Goal: Information Seeking & Learning: Learn about a topic

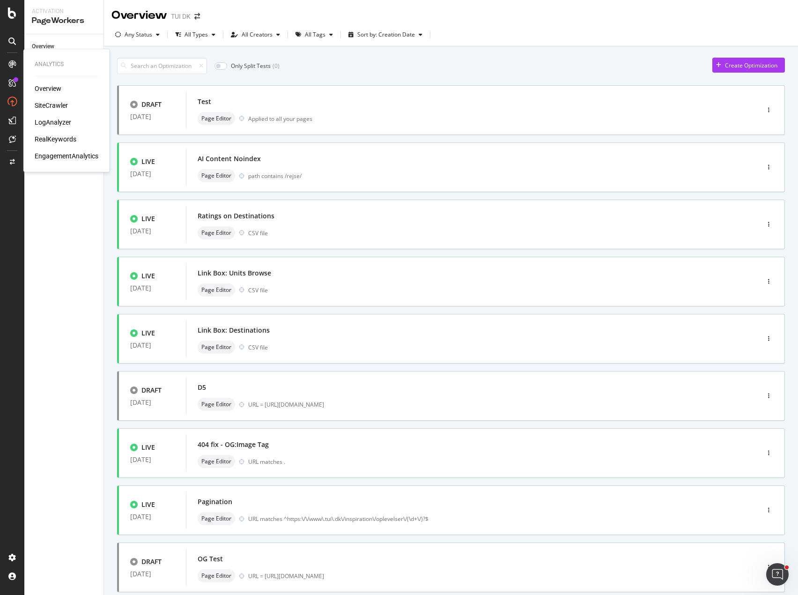
click at [61, 139] on div "RealKeywords" at bounding box center [56, 138] width 42 height 9
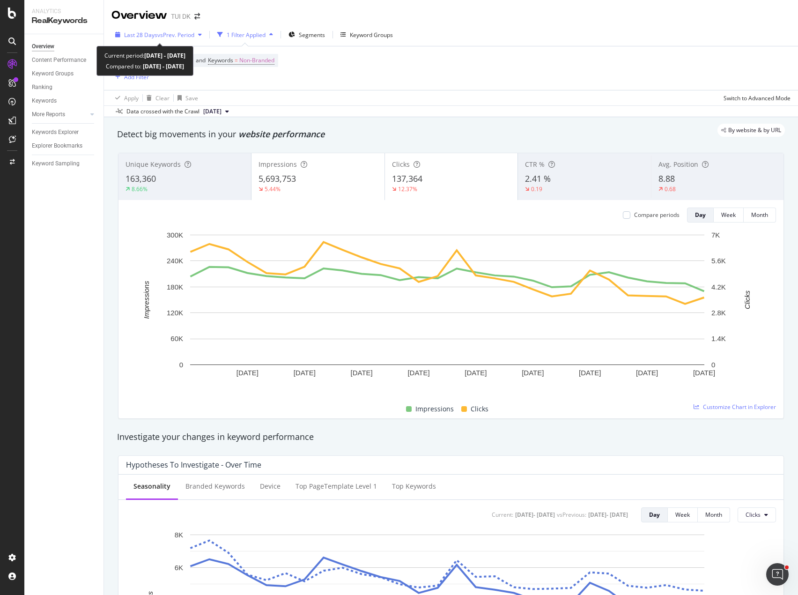
click at [202, 37] on icon "button" at bounding box center [200, 35] width 4 height 6
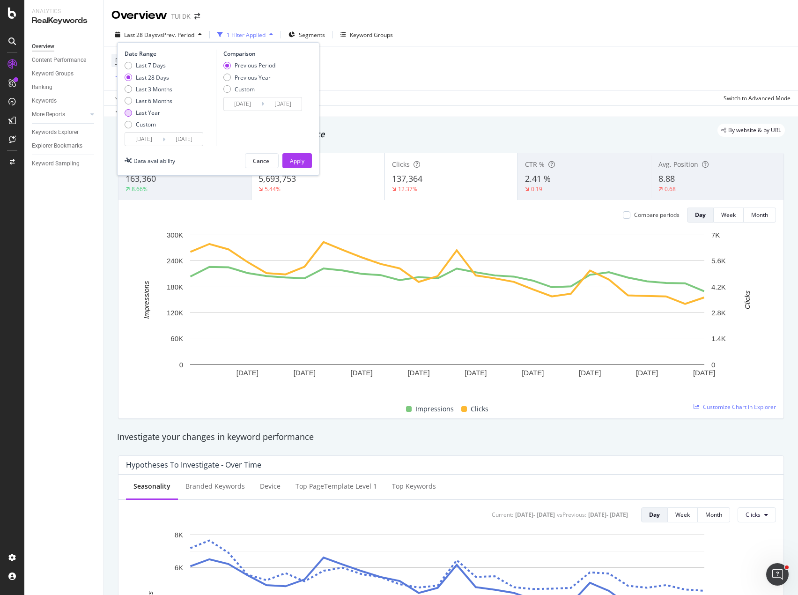
click at [156, 117] on div "Last Year" at bounding box center [148, 113] width 24 height 8
type input "[DATE]"
click at [304, 157] on div "Apply" at bounding box center [297, 161] width 15 height 8
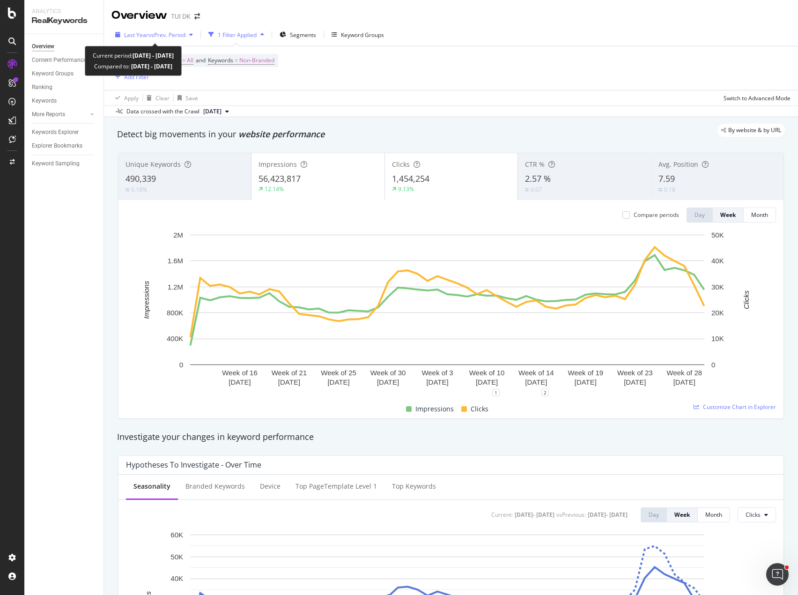
click at [189, 36] on div "button" at bounding box center [190, 35] width 11 height 6
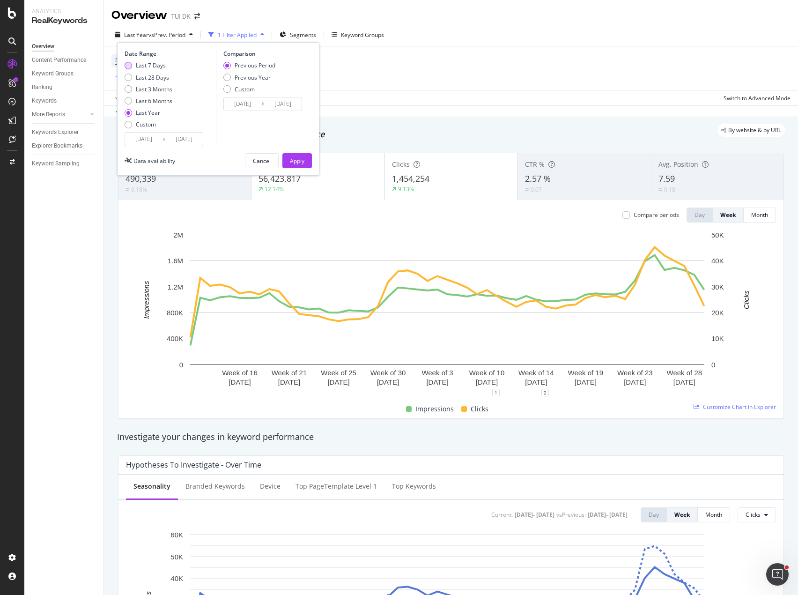
click at [148, 65] on div "Last 7 Days" at bounding box center [151, 65] width 30 height 8
type input "[DATE]"
click at [261, 78] on div "Previous Year" at bounding box center [253, 78] width 36 height 8
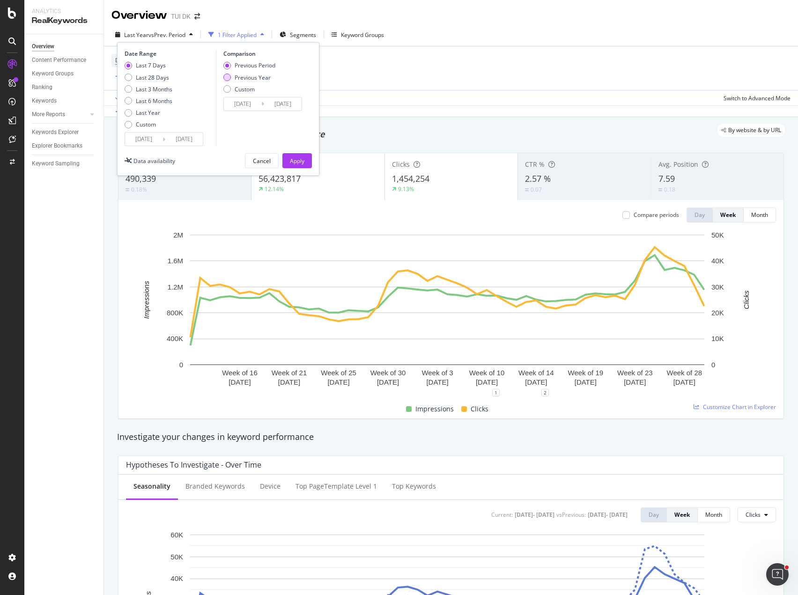
type input "[DATE]"
click at [299, 159] on div "Apply" at bounding box center [297, 161] width 15 height 8
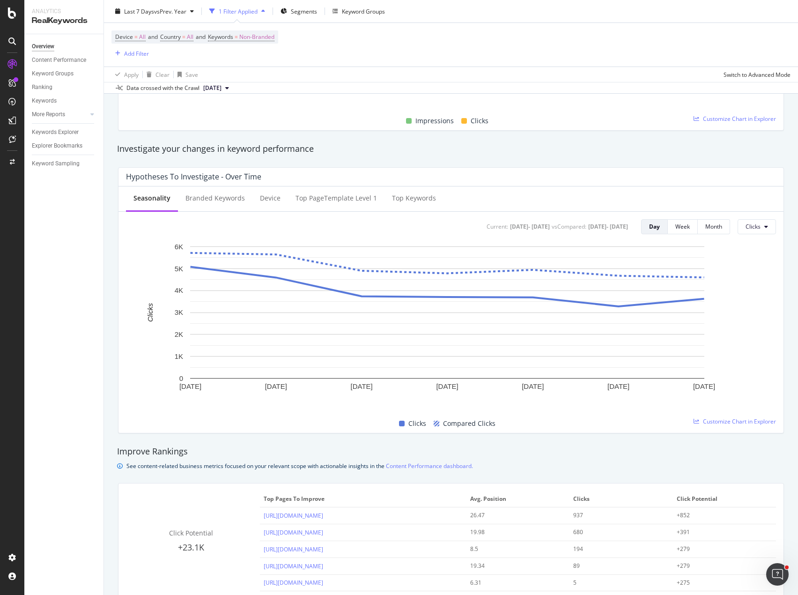
scroll to position [281, 0]
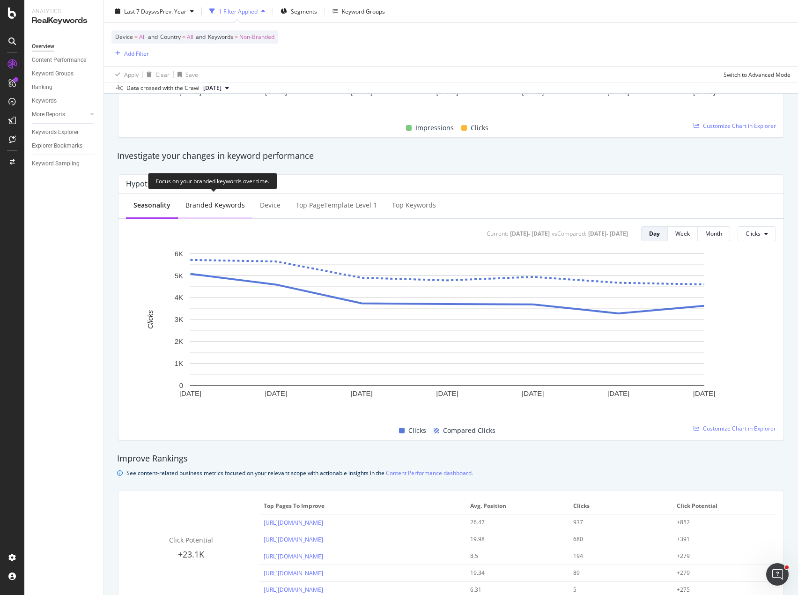
click at [227, 209] on div "Branded Keywords" at bounding box center [214, 204] width 59 height 9
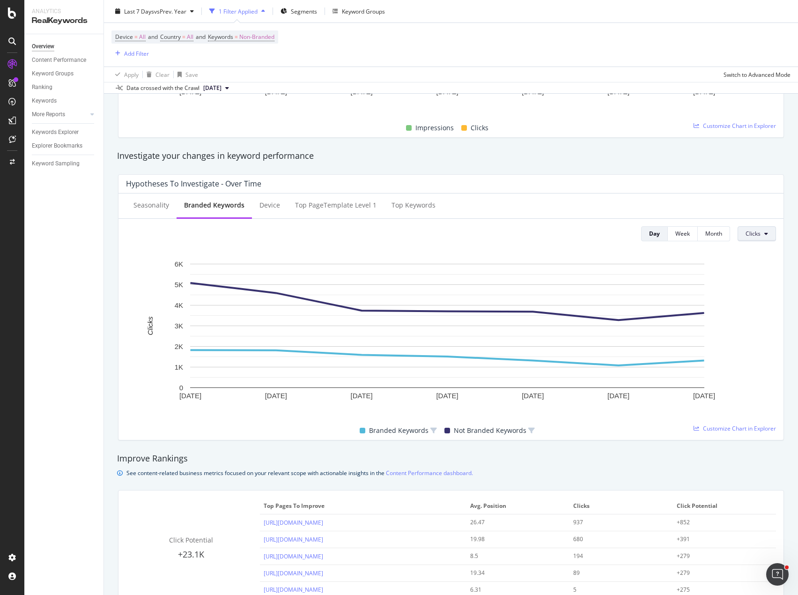
click at [756, 237] on button "Clicks" at bounding box center [757, 233] width 38 height 15
click at [750, 306] on span "CTR" at bounding box center [761, 304] width 44 height 8
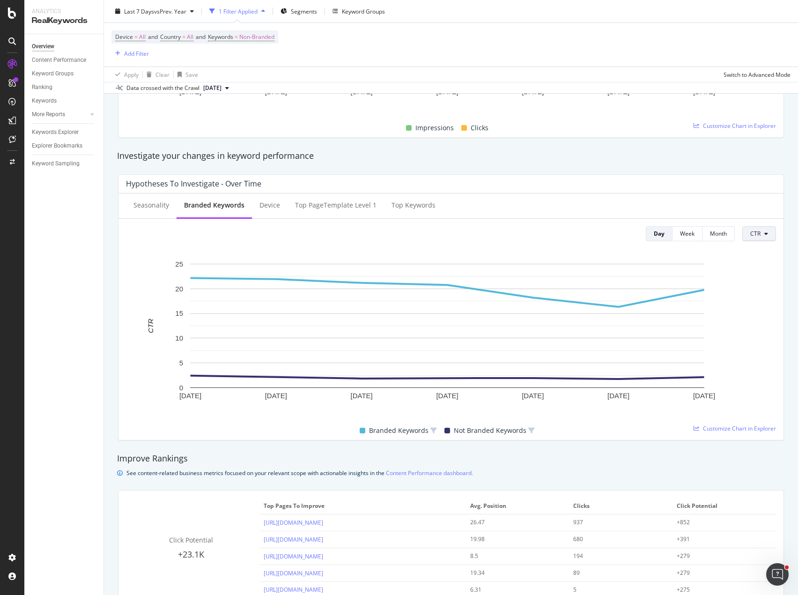
click at [759, 238] on button "CTR" at bounding box center [759, 233] width 34 height 15
click at [762, 257] on div "Clicks" at bounding box center [765, 252] width 59 height 14
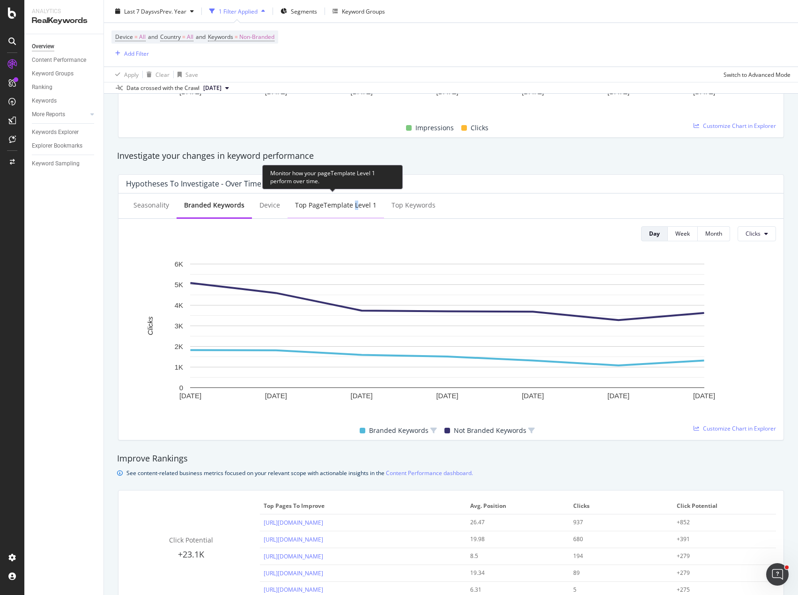
click at [351, 207] on div "Top pageTemplate Level 1" at bounding box center [336, 204] width 82 height 9
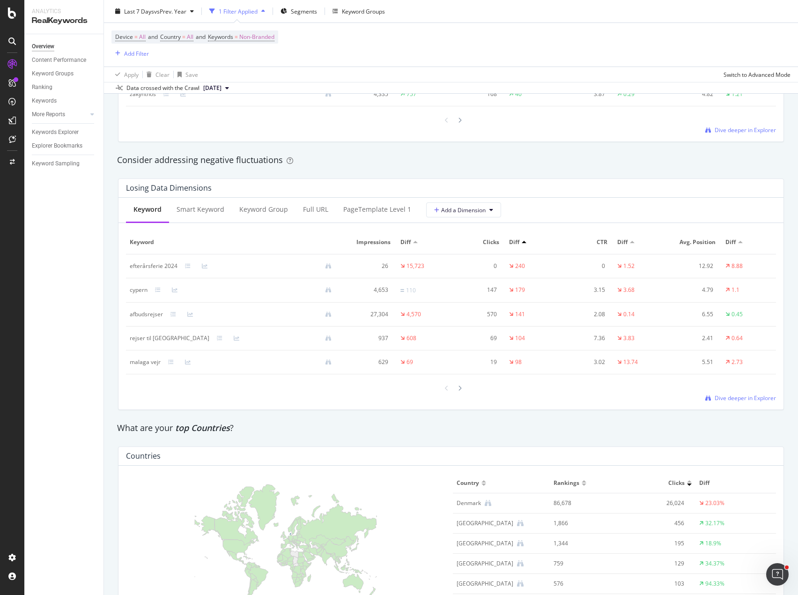
scroll to position [1077, 0]
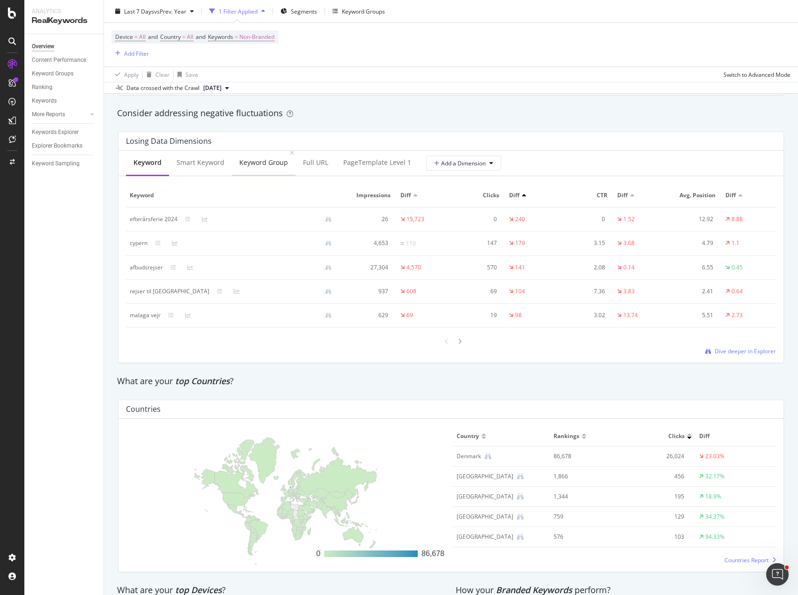
click at [271, 165] on div "Keyword Group" at bounding box center [263, 162] width 49 height 9
click at [324, 165] on div "Full URL" at bounding box center [316, 162] width 25 height 9
click at [382, 168] on div "pageTemplate Level 1" at bounding box center [376, 163] width 83 height 26
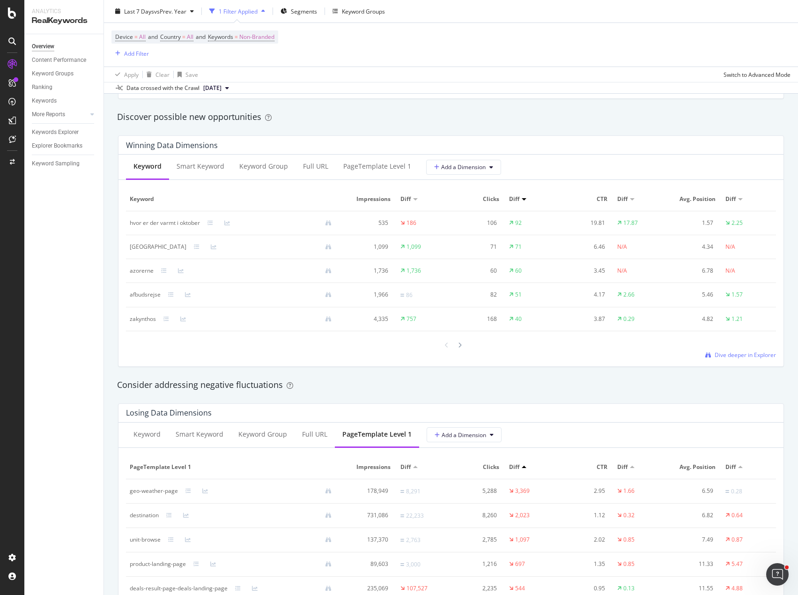
scroll to position [796, 0]
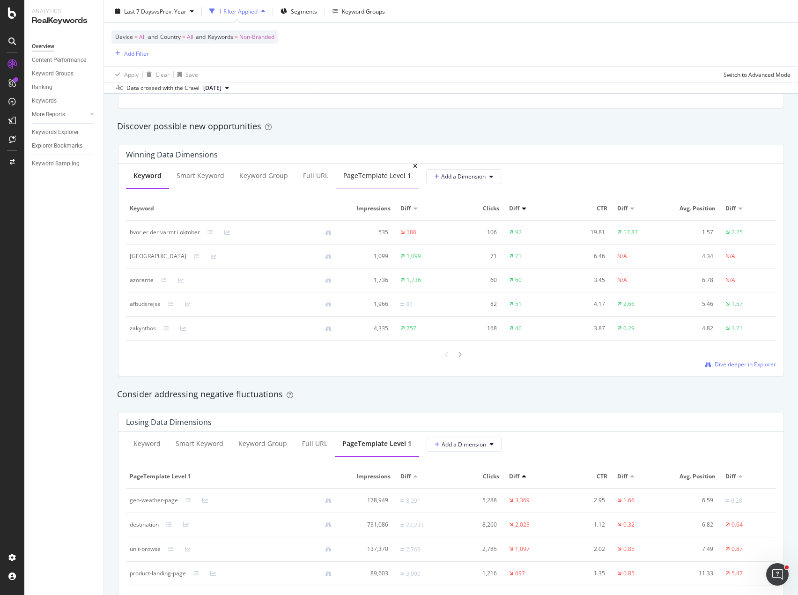
click at [363, 181] on div "pageTemplate Level 1" at bounding box center [377, 176] width 83 height 26
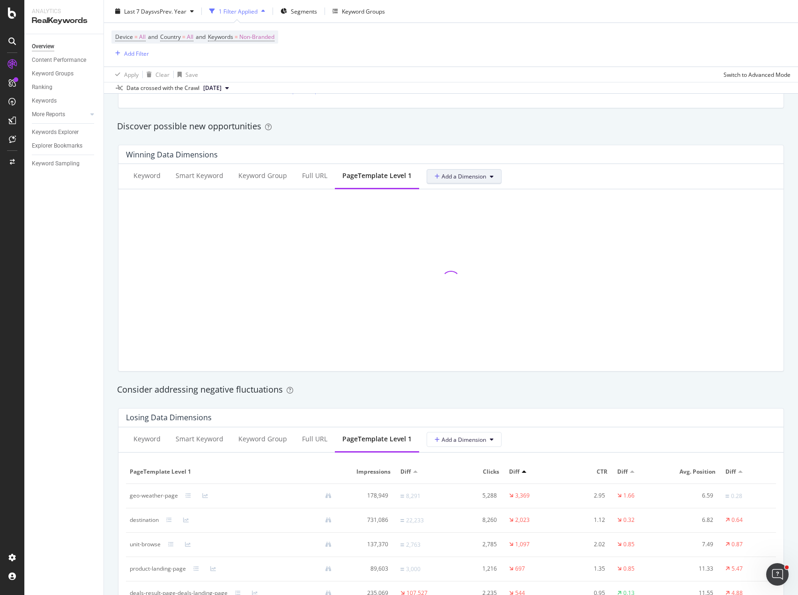
click at [491, 178] on button "Add a Dimension" at bounding box center [464, 176] width 75 height 15
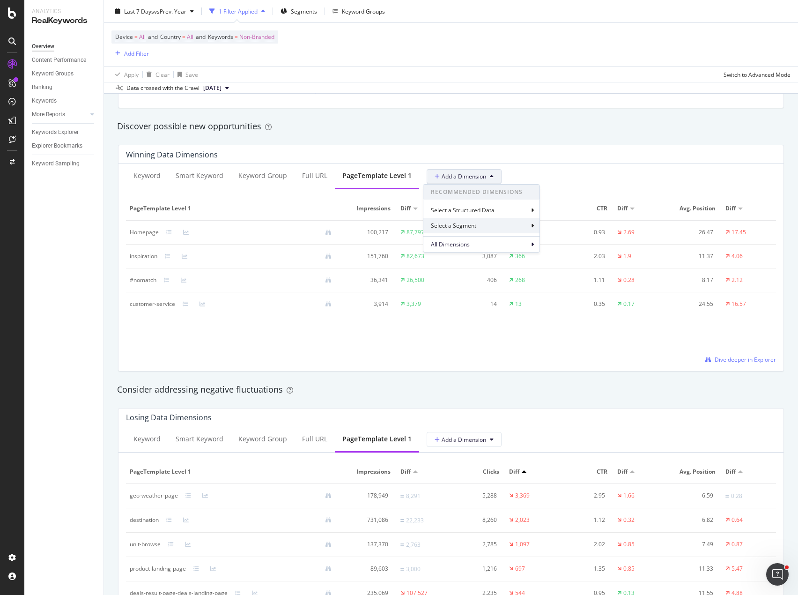
click at [532, 228] on icon at bounding box center [532, 226] width 3 height 6
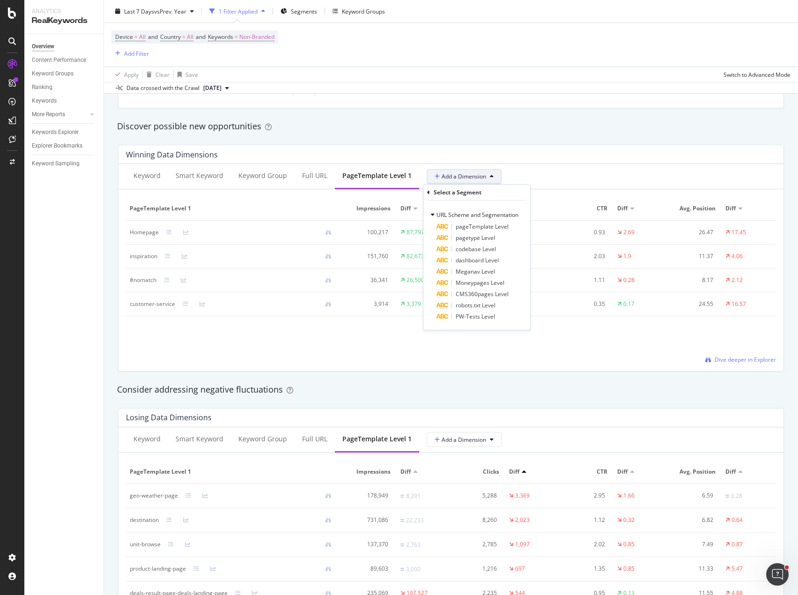
click at [545, 154] on div "Winning Data Dimensions" at bounding box center [448, 154] width 645 height 9
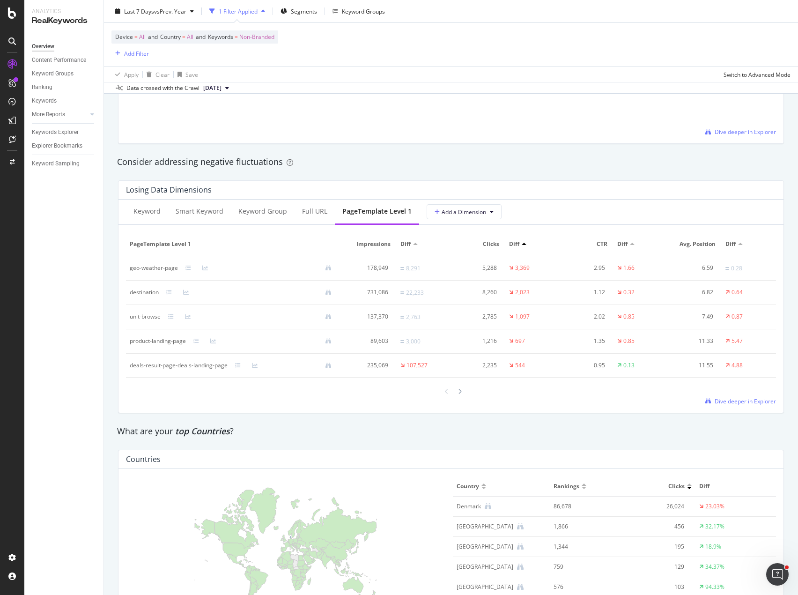
scroll to position [1031, 0]
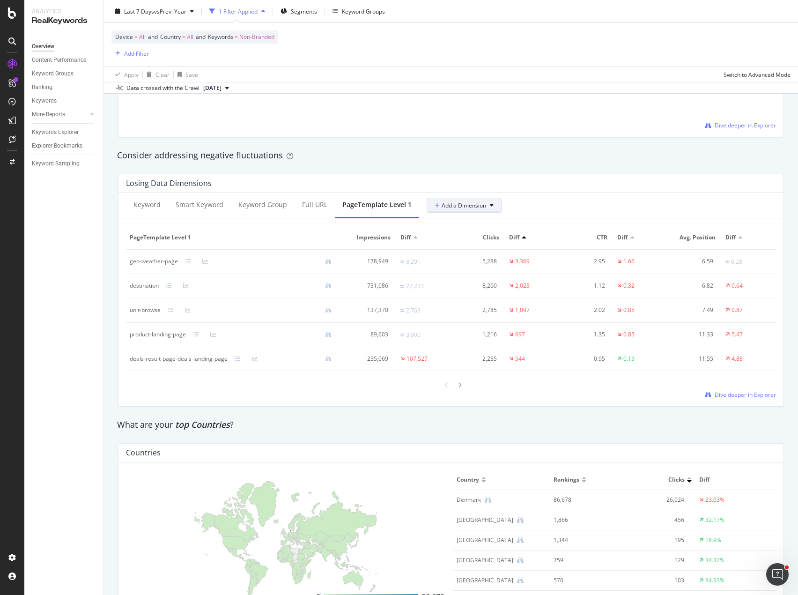
click at [488, 211] on button "Add a Dimension" at bounding box center [464, 205] width 75 height 15
click at [525, 275] on div "All Dimensions" at bounding box center [481, 273] width 116 height 16
click at [529, 256] on div "Select a field" at bounding box center [485, 255] width 93 height 6
click at [555, 204] on div "Keyword Smart Keyword Keyword Group Full URL pageTemplate Level 1 Add a Dimensi…" at bounding box center [451, 205] width 665 height 25
click at [458, 386] on icon at bounding box center [460, 385] width 4 height 6
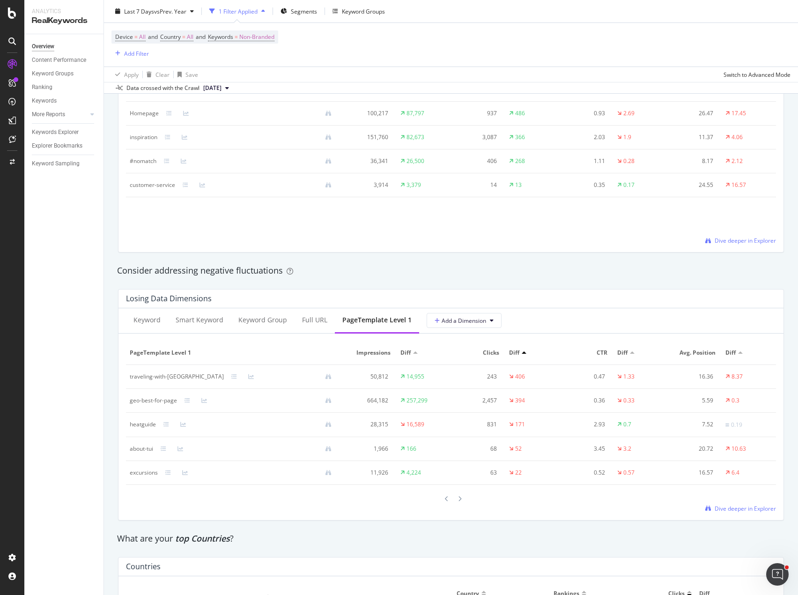
scroll to position [984, 0]
